Goal: Transaction & Acquisition: Purchase product/service

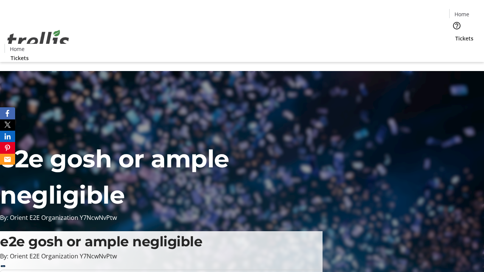
click at [455, 34] on span "Tickets" at bounding box center [464, 38] width 18 height 8
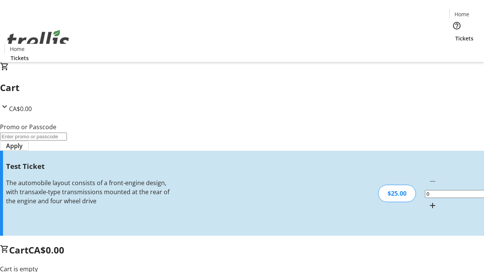
click at [428, 201] on mat-icon "Increment by one" at bounding box center [432, 205] width 9 height 9
type input "1"
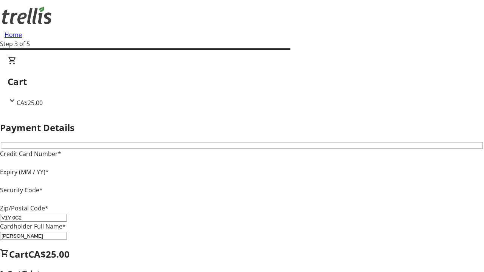
type input "V1Y 0C2"
